Goal: Task Accomplishment & Management: Manage account settings

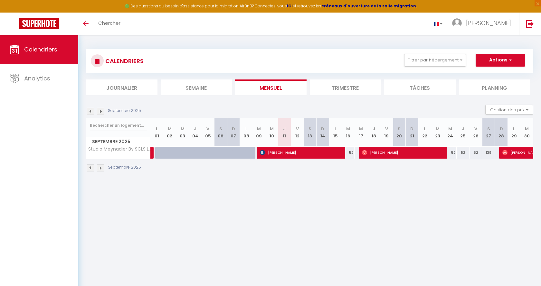
click at [100, 168] on img at bounding box center [100, 167] width 7 height 7
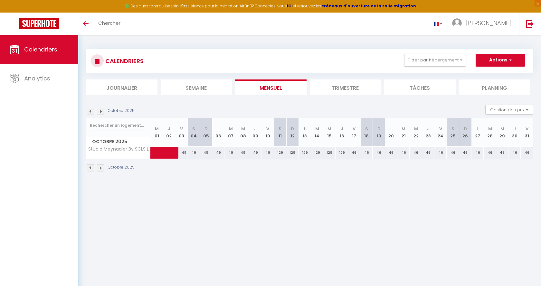
click at [90, 164] on img at bounding box center [90, 167] width 7 height 7
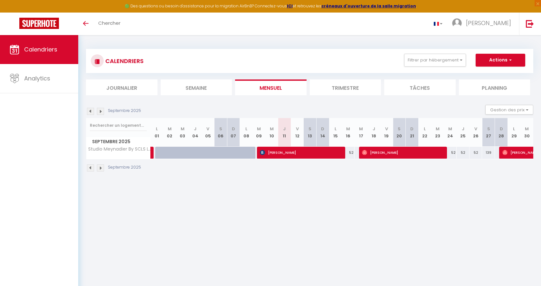
click at [101, 168] on img at bounding box center [100, 167] width 7 height 7
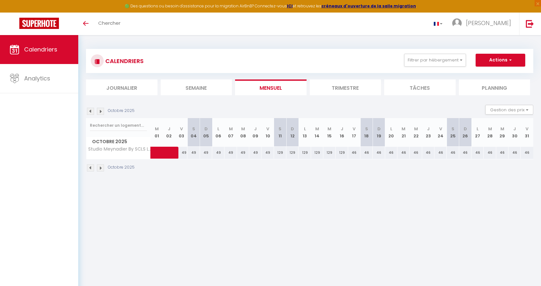
click at [91, 168] on img at bounding box center [90, 167] width 7 height 7
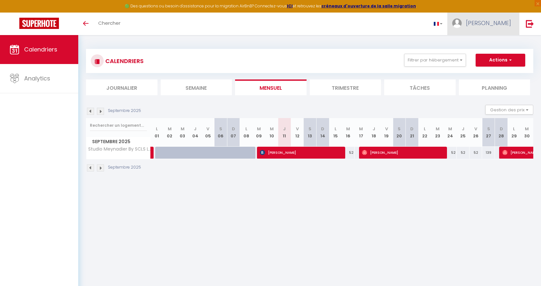
click at [499, 22] on span "[PERSON_NAME]" at bounding box center [488, 23] width 45 height 8
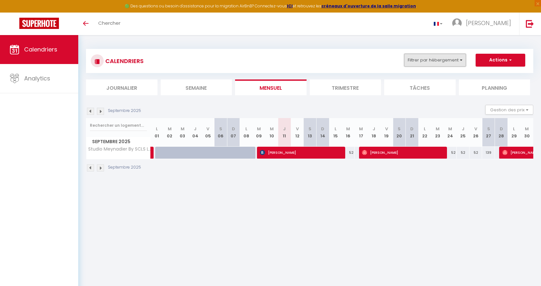
click at [459, 60] on button "Filtrer par hébergement" at bounding box center [435, 60] width 62 height 13
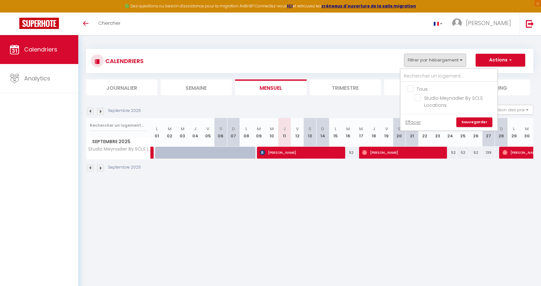
click at [515, 42] on div "CALENDRIERS Filtrer par hébergement Tous Studio Meynadier By SCLS Locations Eff…" at bounding box center [309, 110] width 462 height 151
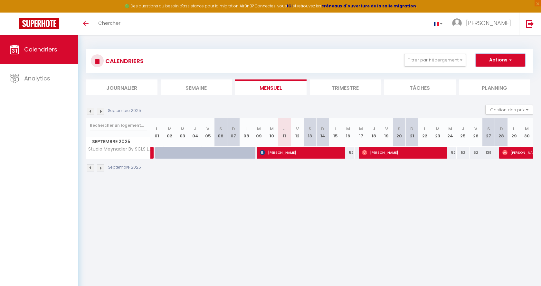
click at [509, 59] on span "button" at bounding box center [509, 60] width 4 height 6
click at [514, 40] on div "CALENDRIERS Filtrer par hébergement Tous Studio Meynadier By SCLS Locations Eff…" at bounding box center [309, 110] width 462 height 151
click at [504, 22] on span "[PERSON_NAME]" at bounding box center [488, 23] width 45 height 8
click at [527, 21] on img at bounding box center [529, 24] width 8 height 8
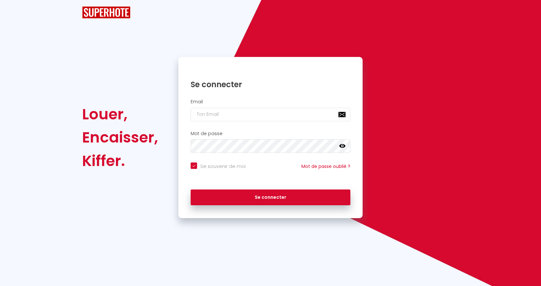
checkbox input "true"
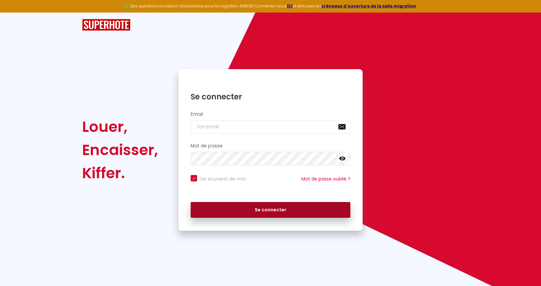
type input "[PERSON_NAME][EMAIL_ADDRESS][DOMAIN_NAME]"
click at [261, 207] on button "Se connecter" at bounding box center [270, 210] width 160 height 16
checkbox input "true"
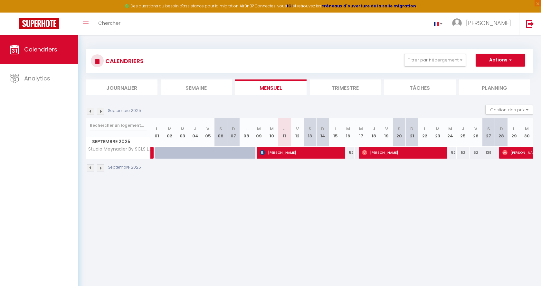
click at [512, 157] on span "[PERSON_NAME]" at bounding box center [539, 152] width 74 height 12
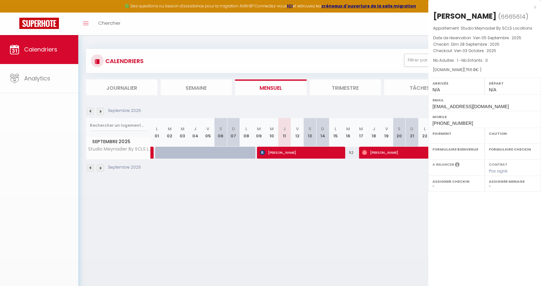
select select "OK"
select select "0"
select select "1"
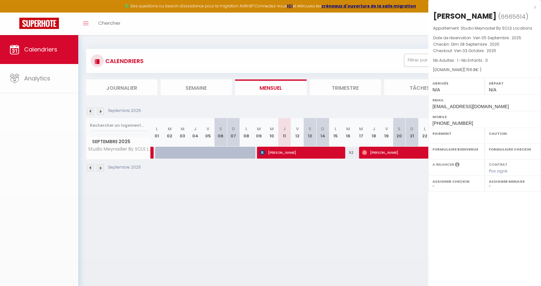
select select
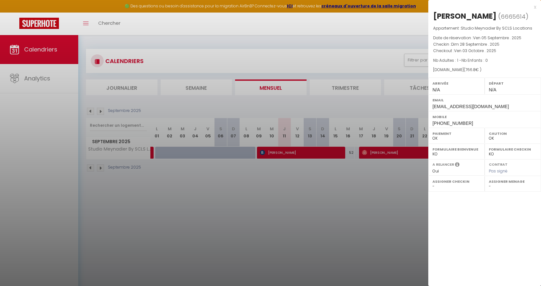
click at [385, 25] on div at bounding box center [270, 143] width 541 height 286
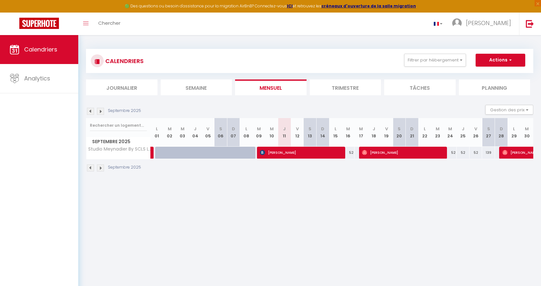
click at [413, 151] on span "[PERSON_NAME]" at bounding box center [402, 152] width 81 height 12
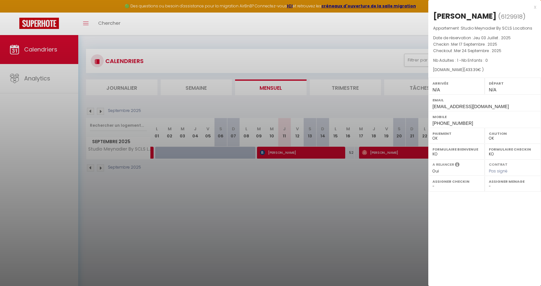
click at [368, 177] on div at bounding box center [270, 143] width 541 height 286
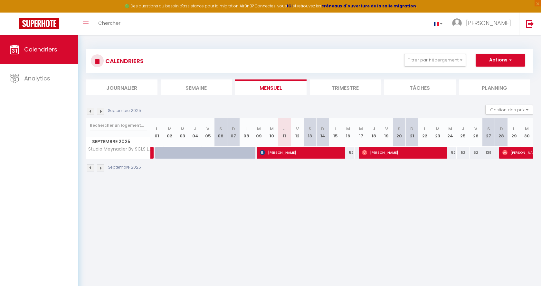
click at [99, 166] on img at bounding box center [100, 167] width 7 height 7
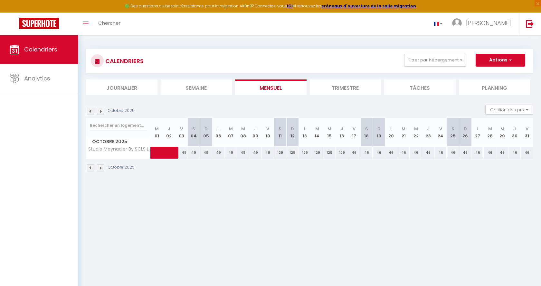
click at [90, 168] on img at bounding box center [90, 167] width 7 height 7
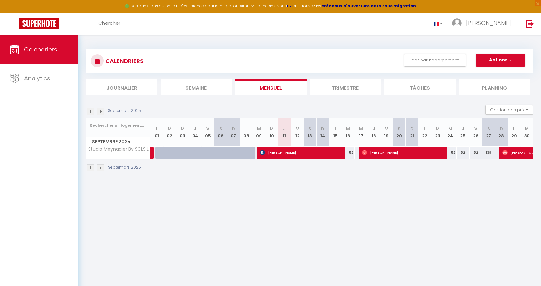
click at [90, 169] on img at bounding box center [90, 167] width 7 height 7
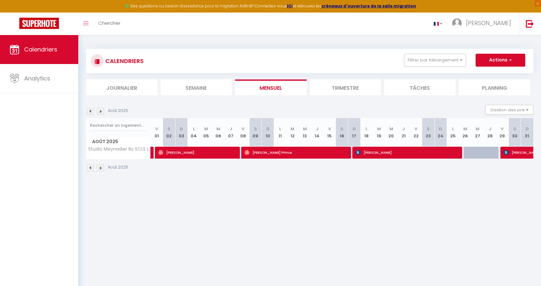
click at [98, 166] on img at bounding box center [100, 167] width 7 height 7
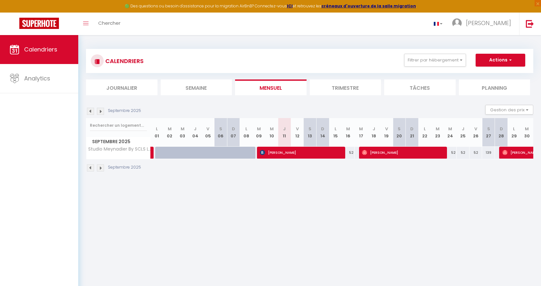
click at [311, 150] on span "[PERSON_NAME]" at bounding box center [300, 152] width 81 height 12
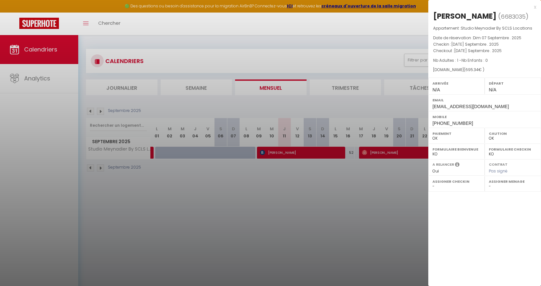
click at [396, 153] on div at bounding box center [270, 143] width 541 height 286
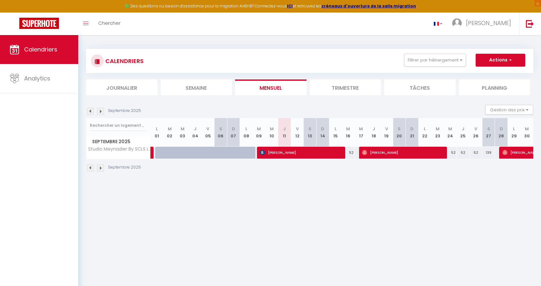
click at [396, 153] on span "[PERSON_NAME]" at bounding box center [402, 152] width 81 height 12
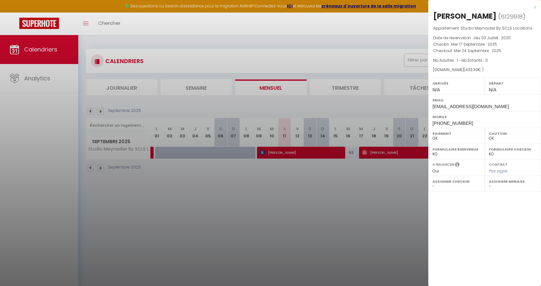
click at [396, 153] on div at bounding box center [270, 143] width 541 height 286
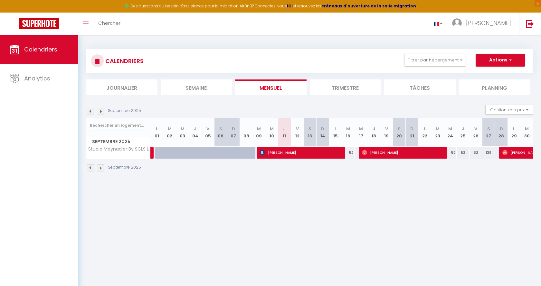
click at [515, 152] on span "[PERSON_NAME]" at bounding box center [539, 152] width 74 height 12
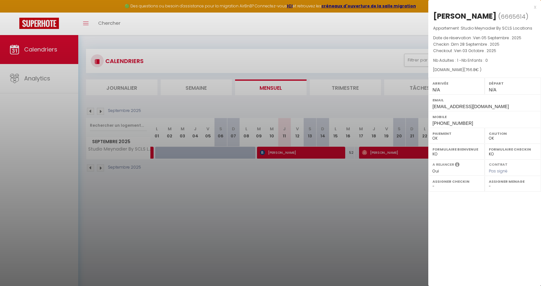
click at [309, 208] on div at bounding box center [270, 143] width 541 height 286
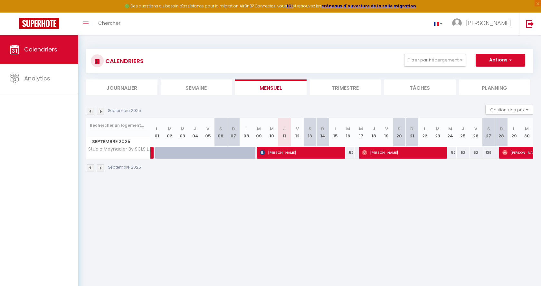
click at [100, 166] on img at bounding box center [100, 167] width 7 height 7
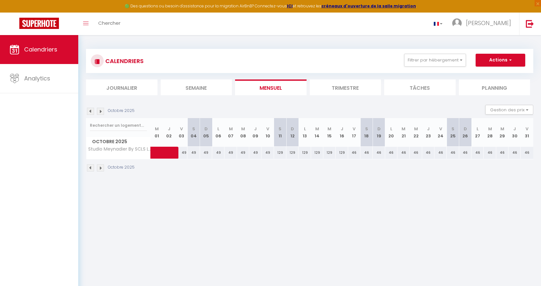
click at [88, 167] on img at bounding box center [90, 167] width 7 height 7
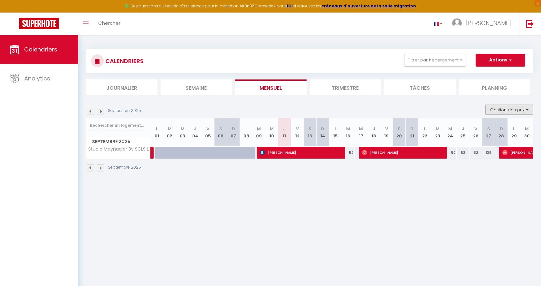
click at [527, 109] on button "Gestion des prix" at bounding box center [509, 110] width 48 height 10
click at [509, 226] on body "🟢 Des questions ou besoin d'assistance pour la migration AirBnB? Connectez-vous…" at bounding box center [270, 178] width 541 height 286
click at [509, 60] on span "button" at bounding box center [509, 60] width 4 height 6
click at [437, 224] on body "🟢 Des questions ou besoin d'assistance pour la migration AirBnB? Connectez-vous…" at bounding box center [270, 178] width 541 height 286
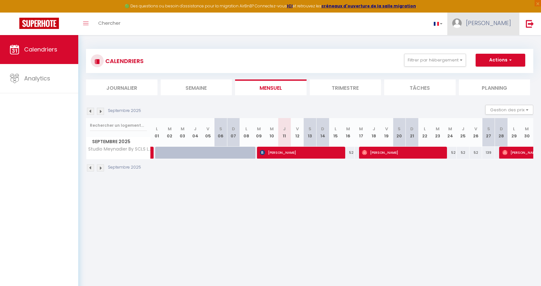
click at [461, 24] on img at bounding box center [457, 23] width 10 height 10
